Goal: Transaction & Acquisition: Purchase product/service

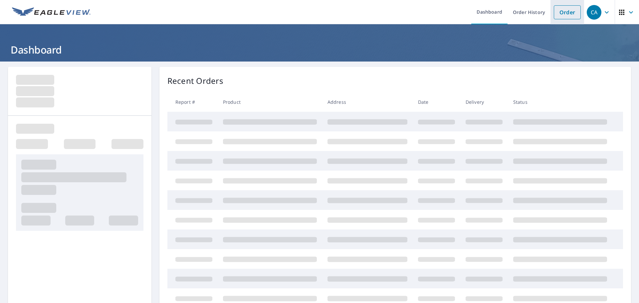
click at [560, 3] on li "Order" at bounding box center [567, 12] width 34 height 24
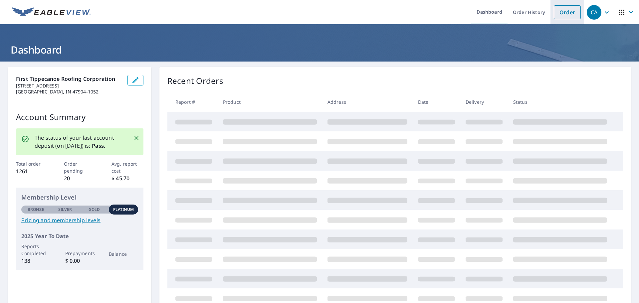
click at [561, 10] on link "Order" at bounding box center [567, 12] width 27 height 14
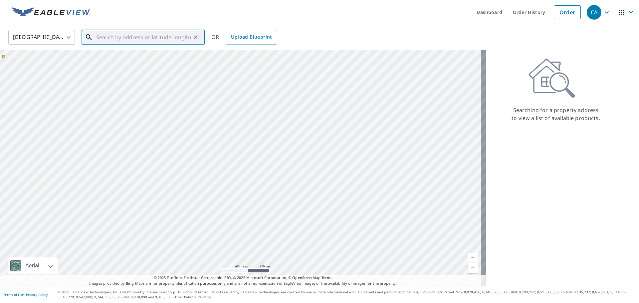
click at [112, 35] on input "text" at bounding box center [143, 37] width 95 height 19
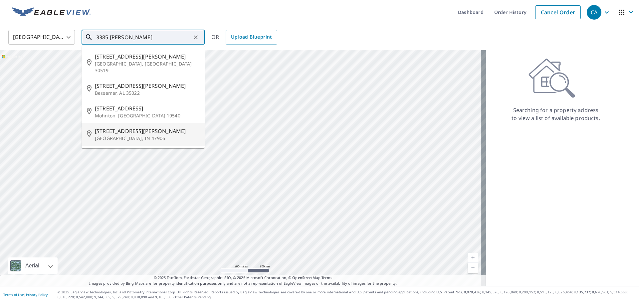
click at [139, 135] on p "[GEOGRAPHIC_DATA], IN 47906" at bounding box center [147, 138] width 104 height 7
type input "[STREET_ADDRESS][PERSON_NAME]"
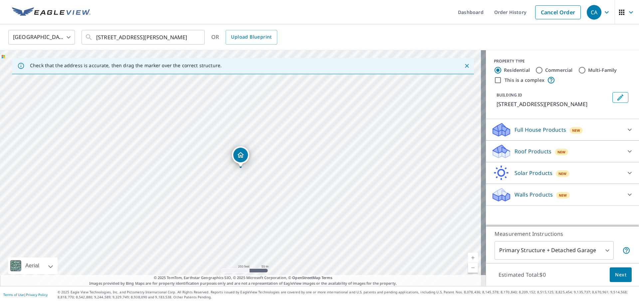
click at [514, 150] on p "Roof Products" at bounding box center [532, 151] width 37 height 8
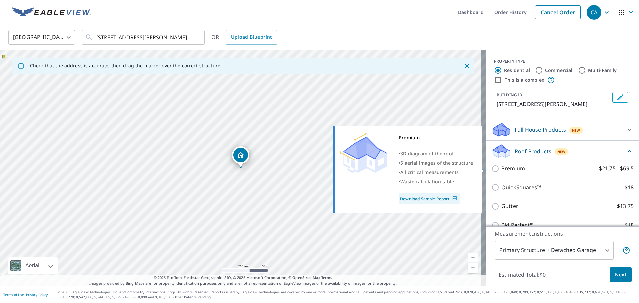
click at [505, 166] on p "Premium" at bounding box center [513, 168] width 24 height 8
click at [501, 166] on input "Premium $21.75 - $69.5" at bounding box center [496, 169] width 10 height 8
checkbox input "true"
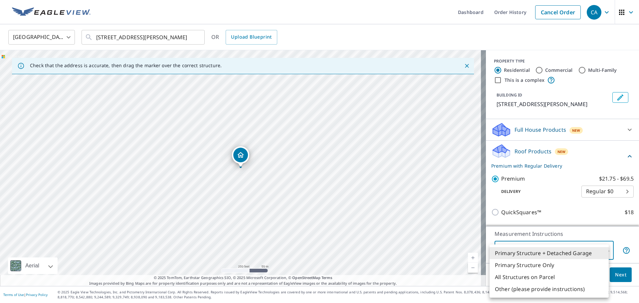
click at [545, 250] on body "CA CA Dashboard Order History Cancel Order CA [GEOGRAPHIC_DATA] [GEOGRAPHIC_DAT…" at bounding box center [319, 151] width 639 height 303
click at [248, 170] on div at bounding box center [319, 151] width 639 height 303
click at [533, 252] on body "CA CA Dashboard Order History Cancel Order CA [GEOGRAPHIC_DATA] [GEOGRAPHIC_DAT…" at bounding box center [319, 151] width 639 height 303
click at [528, 261] on li "Primary Structure Only" at bounding box center [548, 265] width 119 height 12
type input "2"
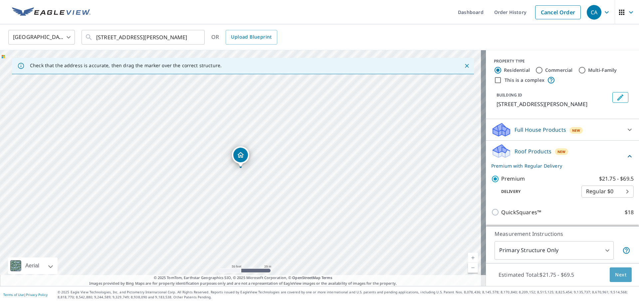
click at [615, 278] on span "Next" at bounding box center [620, 275] width 11 height 8
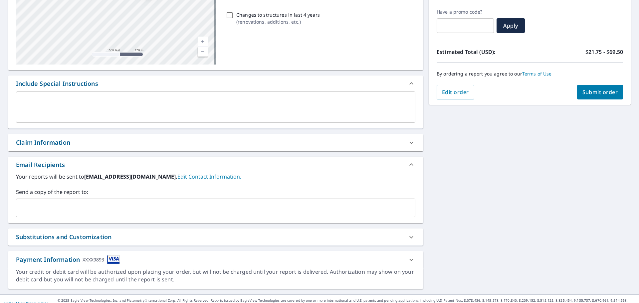
scroll to position [116, 0]
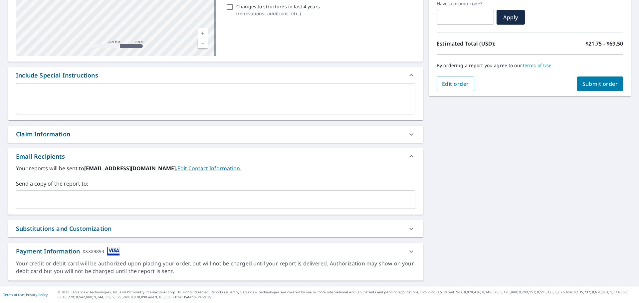
click at [80, 200] on input "text" at bounding box center [210, 199] width 383 height 13
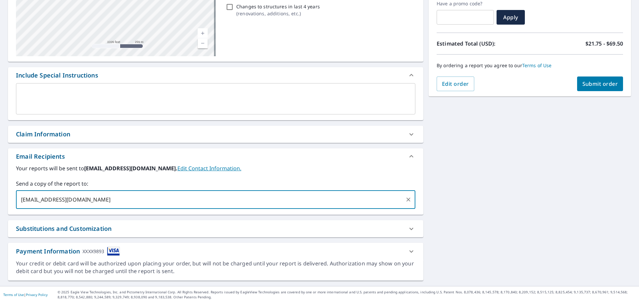
type input "[EMAIL_ADDRESS][DOMAIN_NAME]"
checkbox input "true"
type input "[EMAIL_ADDRESS][DOMAIN_NAME]"
checkbox input "true"
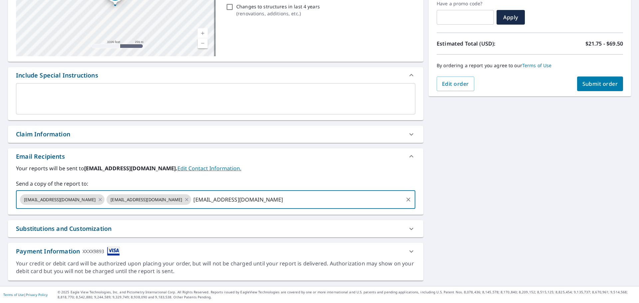
type input "[EMAIL_ADDRESS][DOMAIN_NAME]"
click at [594, 82] on span "Submit order" at bounding box center [600, 83] width 36 height 7
checkbox input "true"
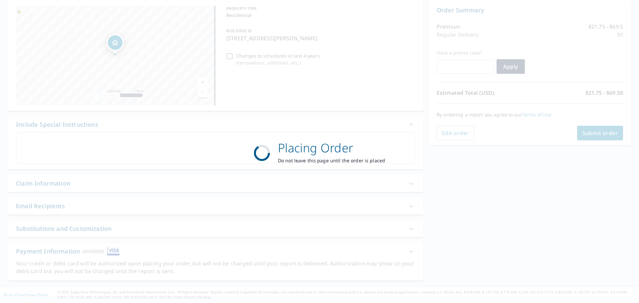
scroll to position [67, 0]
